Goal: Book appointment/travel/reservation

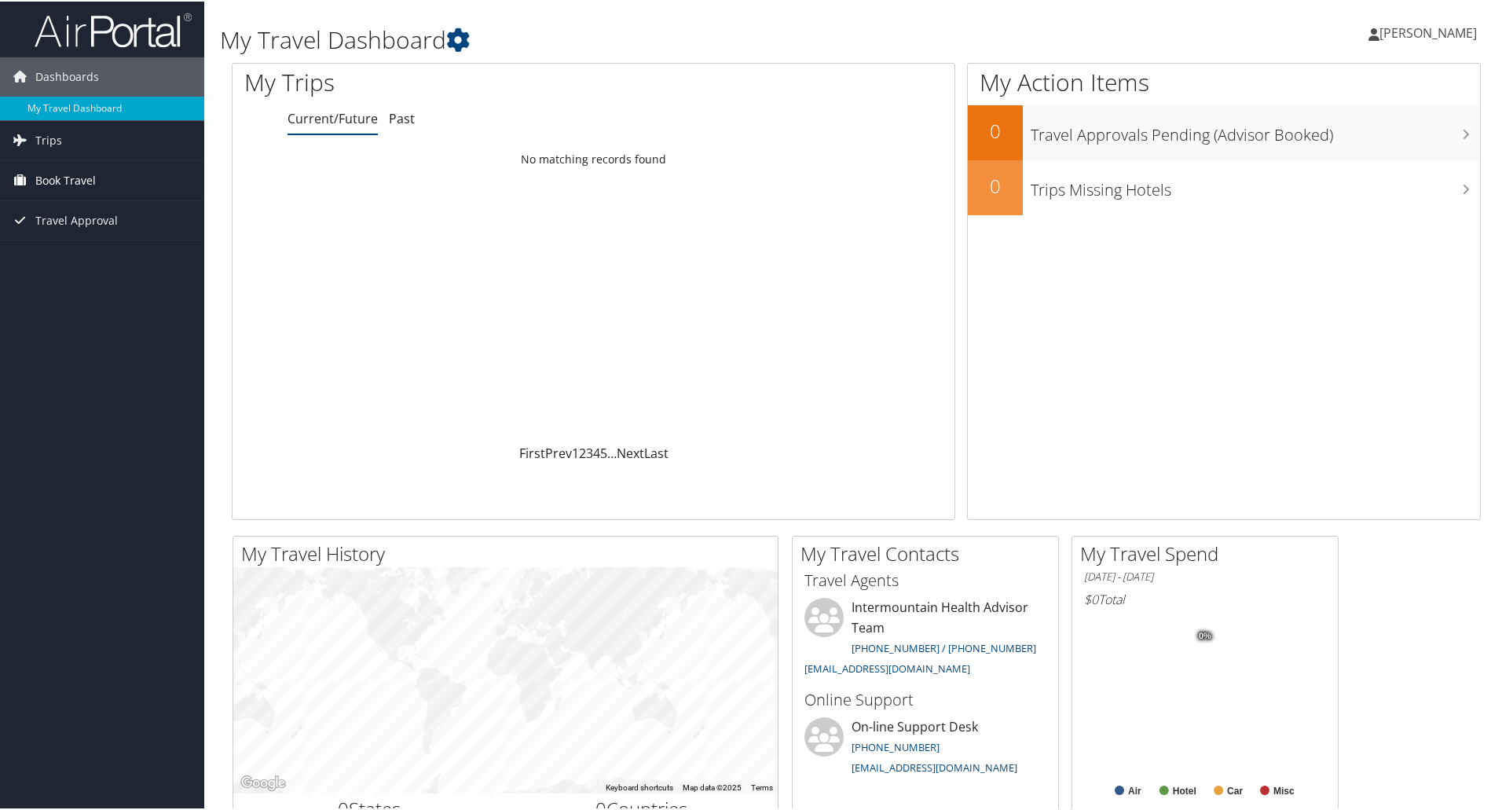
click at [79, 177] on span "Book Travel" at bounding box center [65, 179] width 61 height 39
click at [98, 255] on link "Book/Manage Online Trips" at bounding box center [102, 258] width 204 height 24
